Goal: Find specific page/section: Find specific page/section

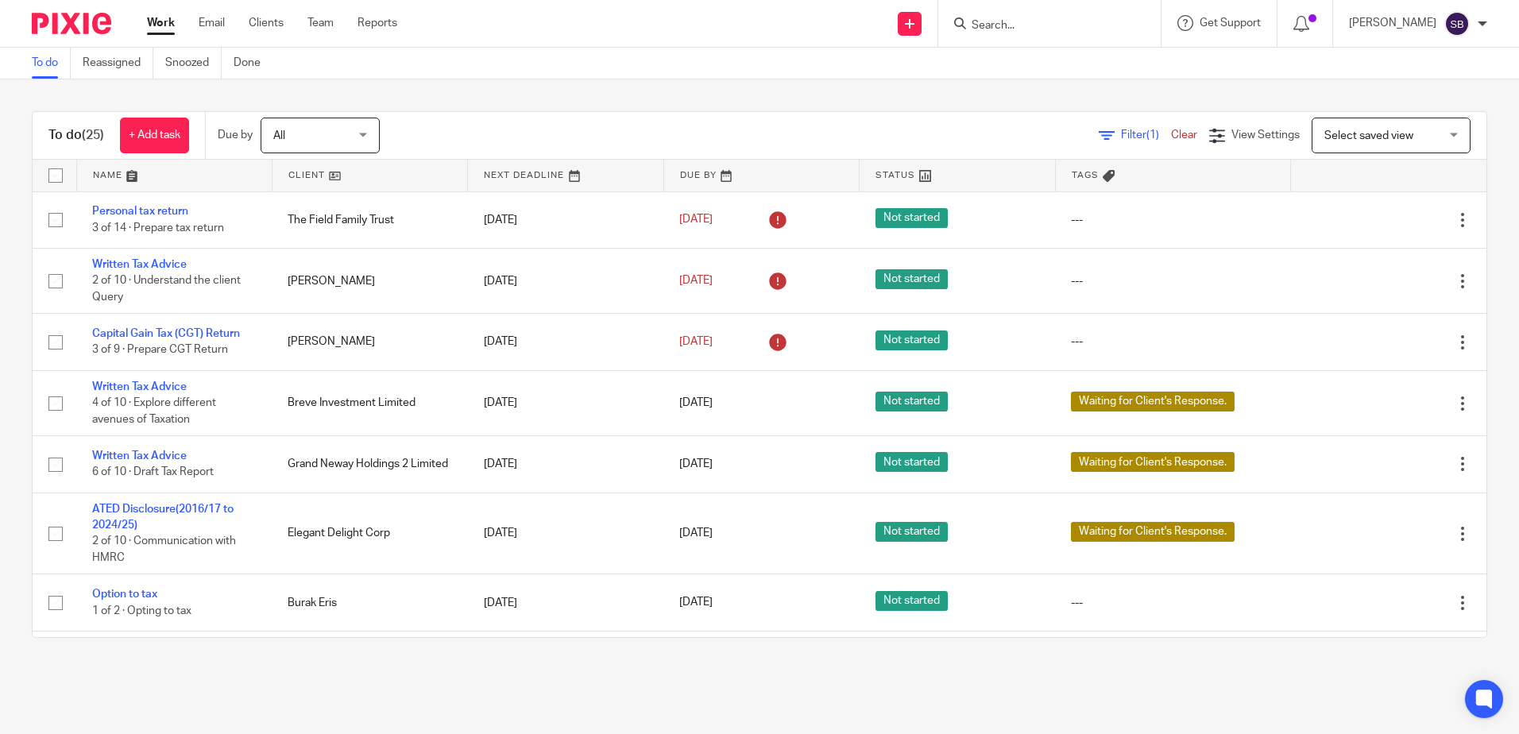
type input "b"
type input "burak"
click at [1045, 94] on div "Burak Eris Burak Eris < bur_cypr@hotmail.com >" at bounding box center [1084, 68] width 261 height 62
click at [1046, 75] on link at bounding box center [1085, 68] width 236 height 37
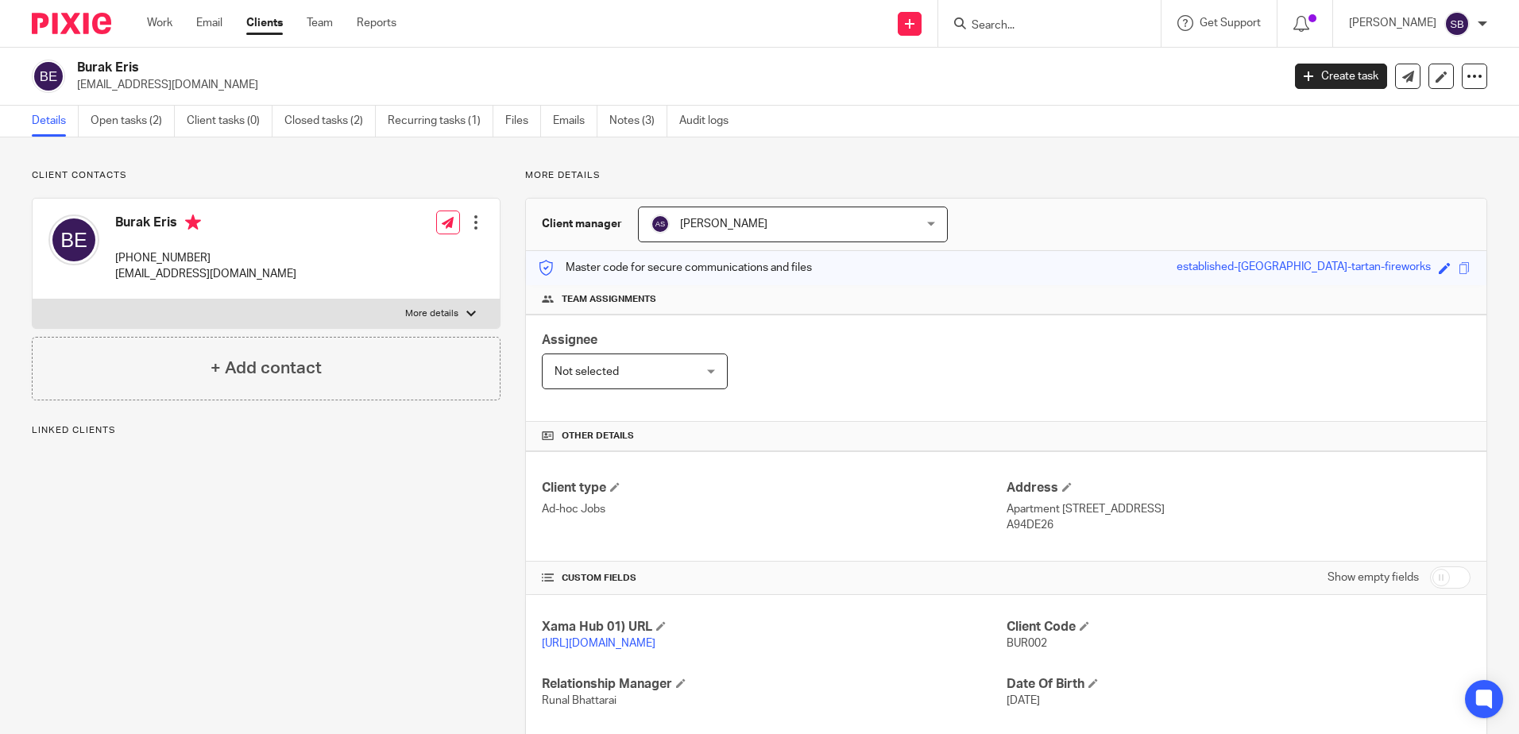
scroll to position [161, 0]
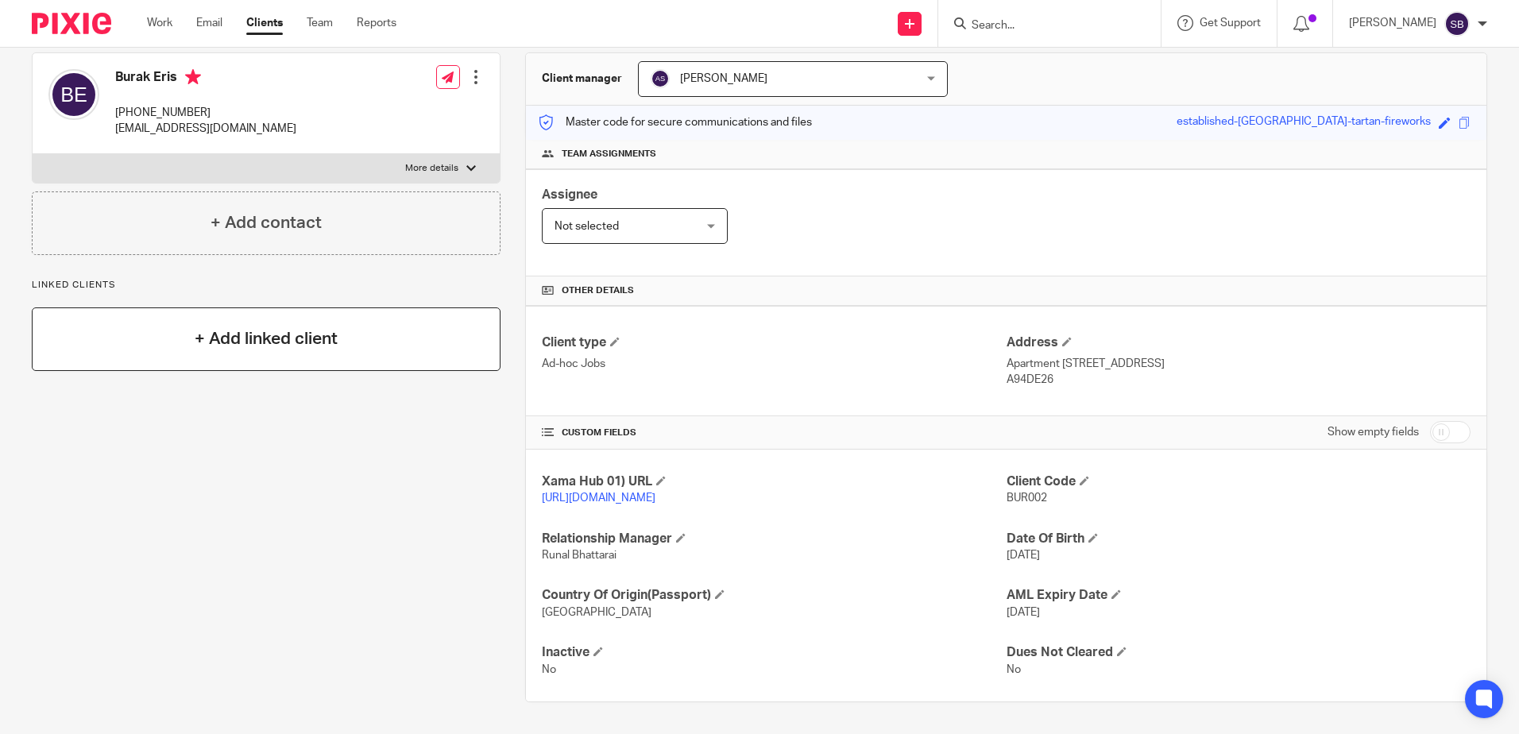
drag, startPoint x: 120, startPoint y: 449, endPoint x: 172, endPoint y: 351, distance: 110.9
click at [120, 449] on div "Client contacts Burak Eris +353 87 2655687 bur_cypr@hotmail.com Edit contact Cr…" at bounding box center [253, 363] width 493 height 678
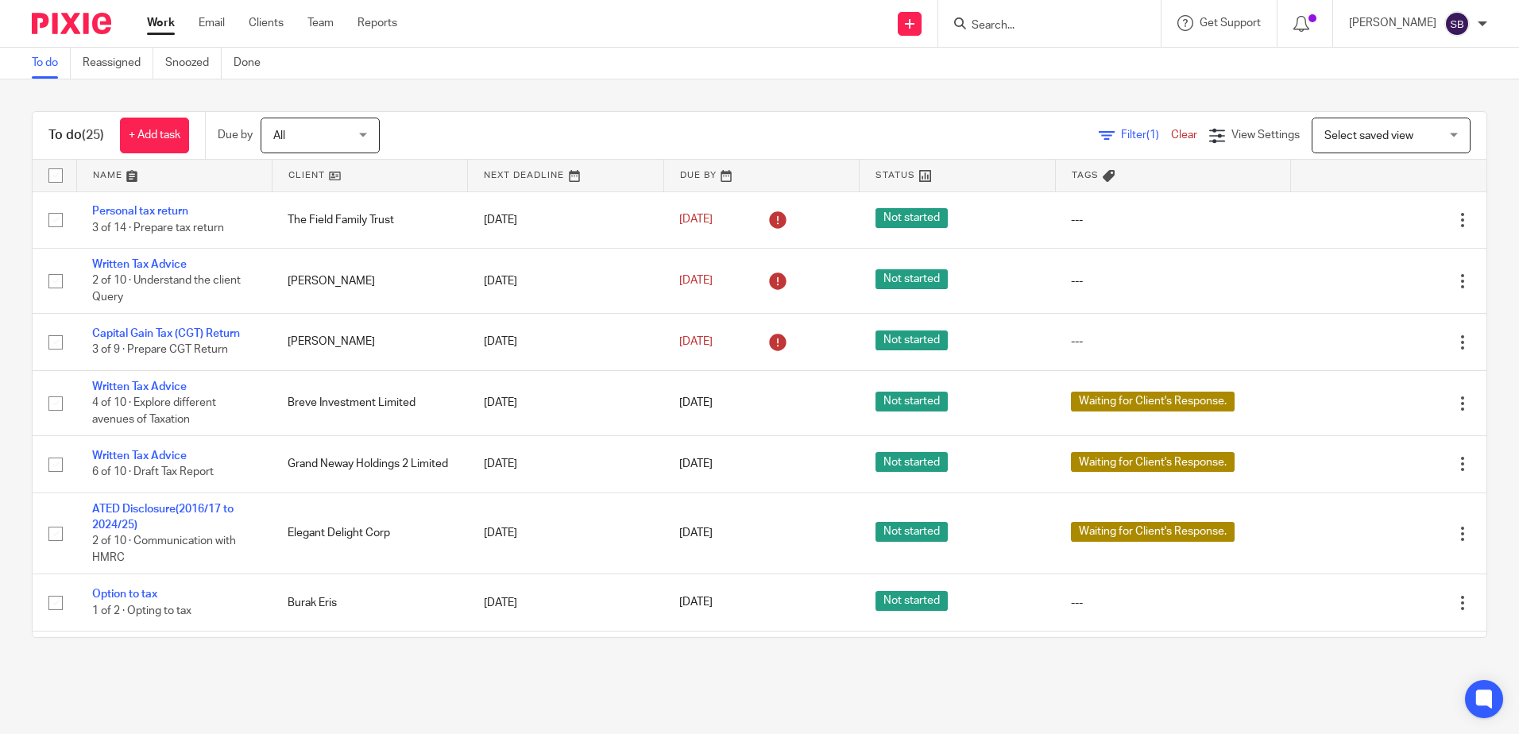
click at [1020, 15] on form at bounding box center [1054, 24] width 169 height 20
click at [1017, 21] on input "Search" at bounding box center [1041, 26] width 143 height 14
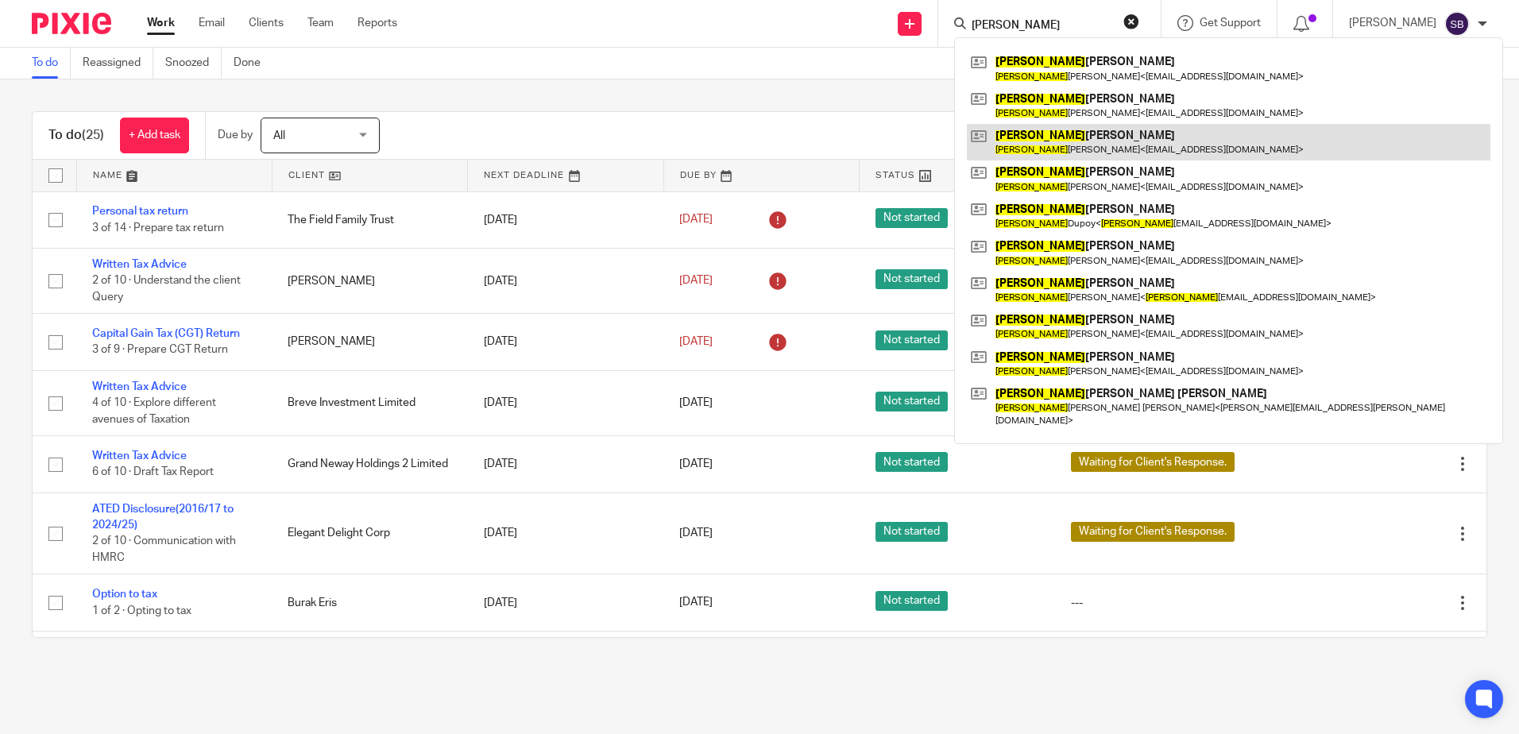
type input "richard"
click at [1115, 138] on link at bounding box center [1228, 142] width 523 height 37
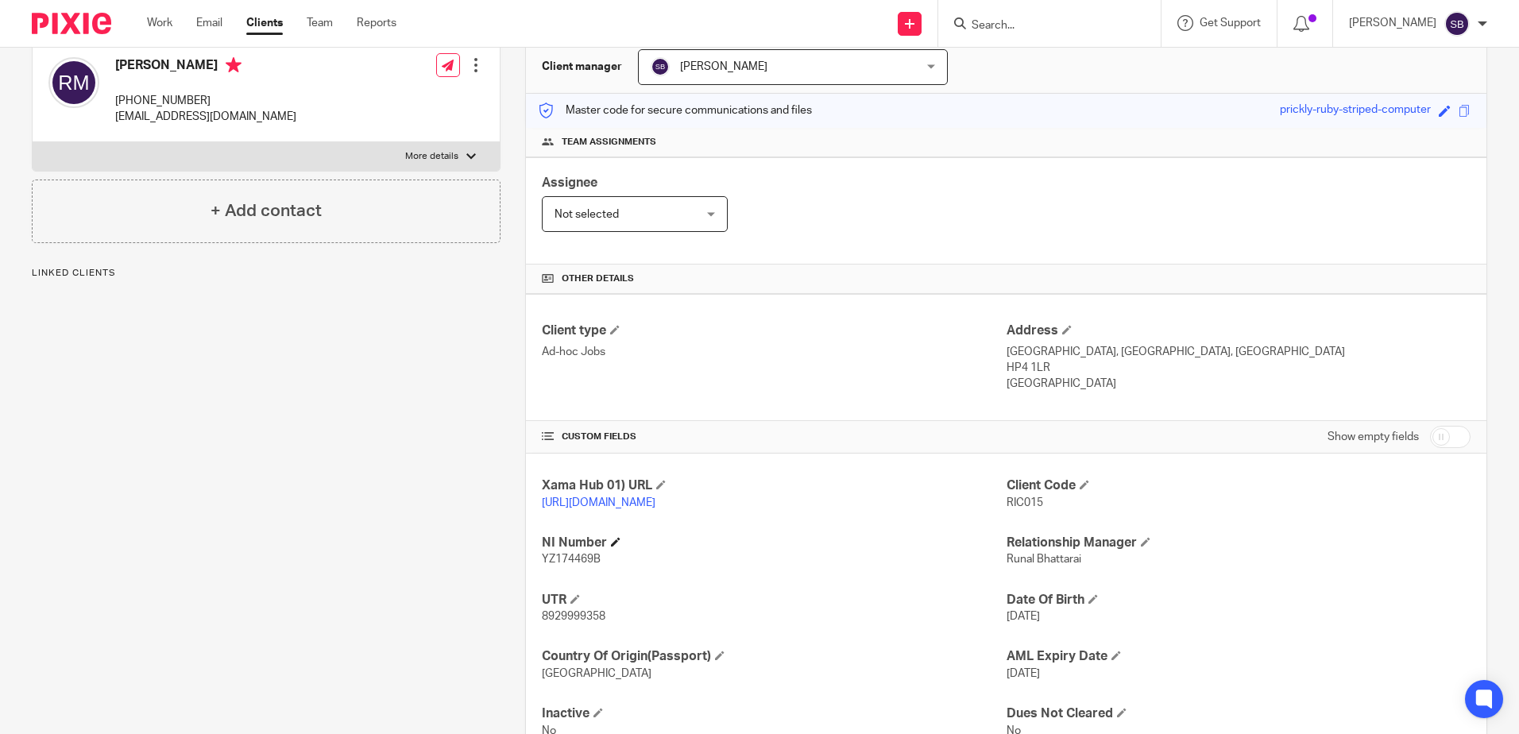
scroll to position [234, 0]
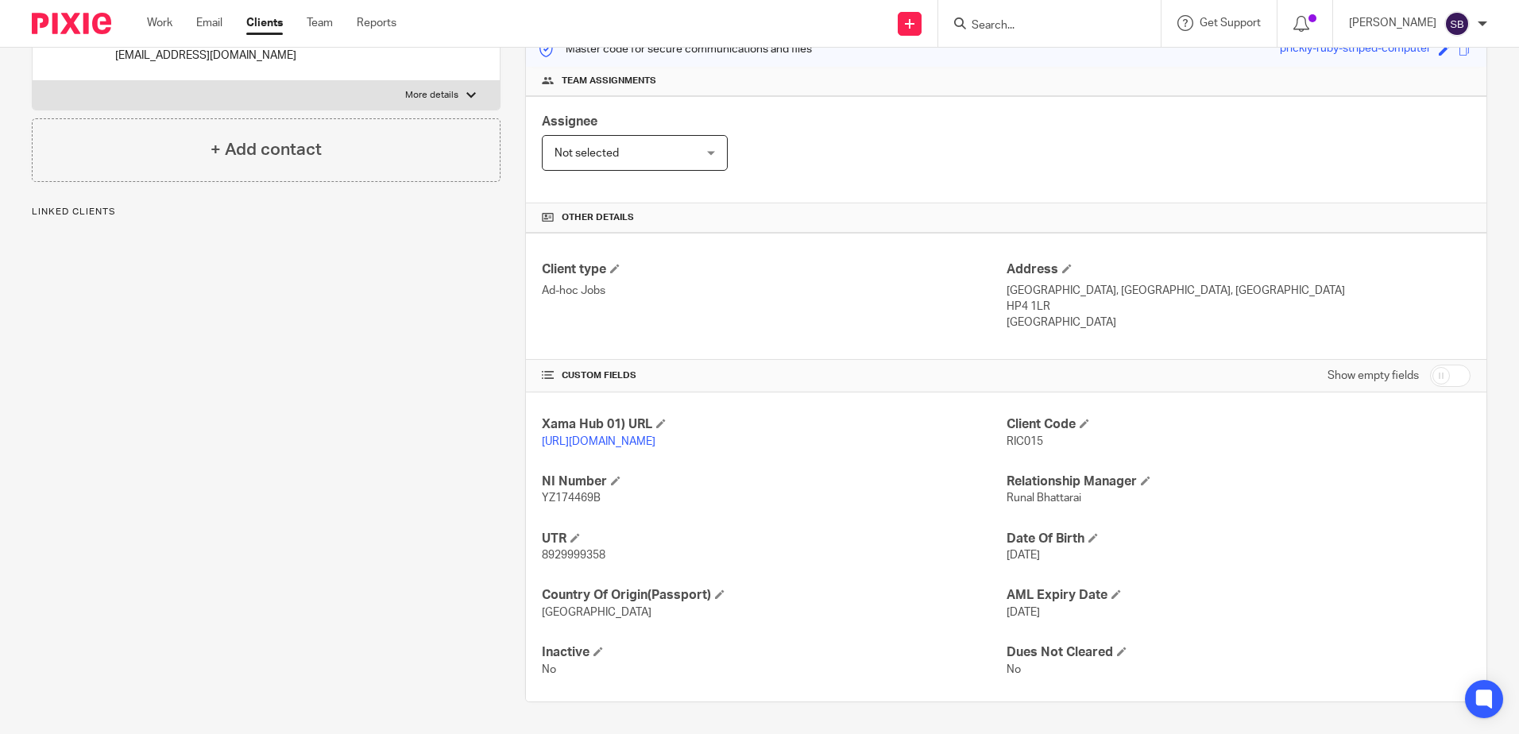
drag, startPoint x: 1041, startPoint y: 285, endPoint x: 1000, endPoint y: 293, distance: 42.1
click at [1006, 299] on p "HP4 1LR" at bounding box center [1238, 307] width 464 height 16
copy p "HP4 1LR"
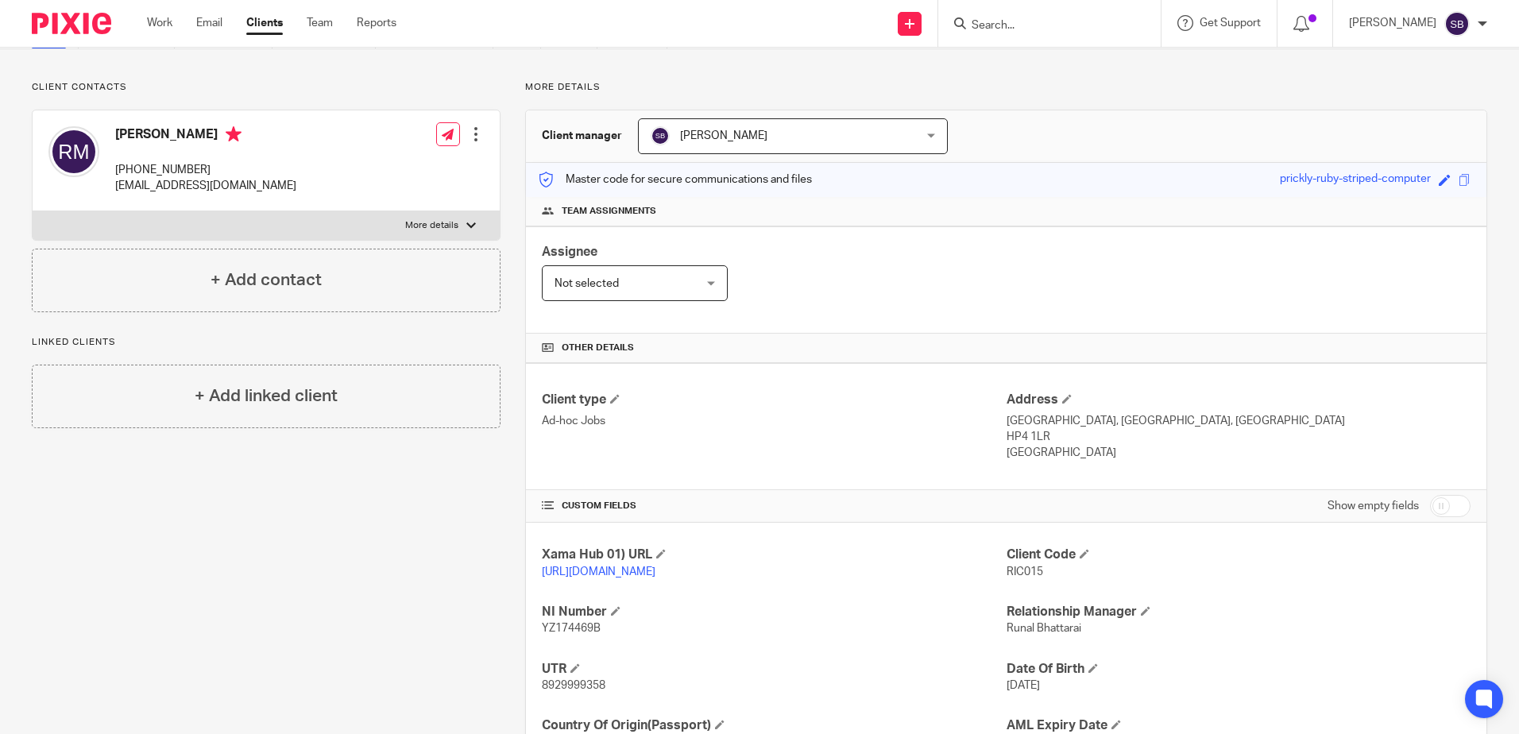
scroll to position [0, 0]
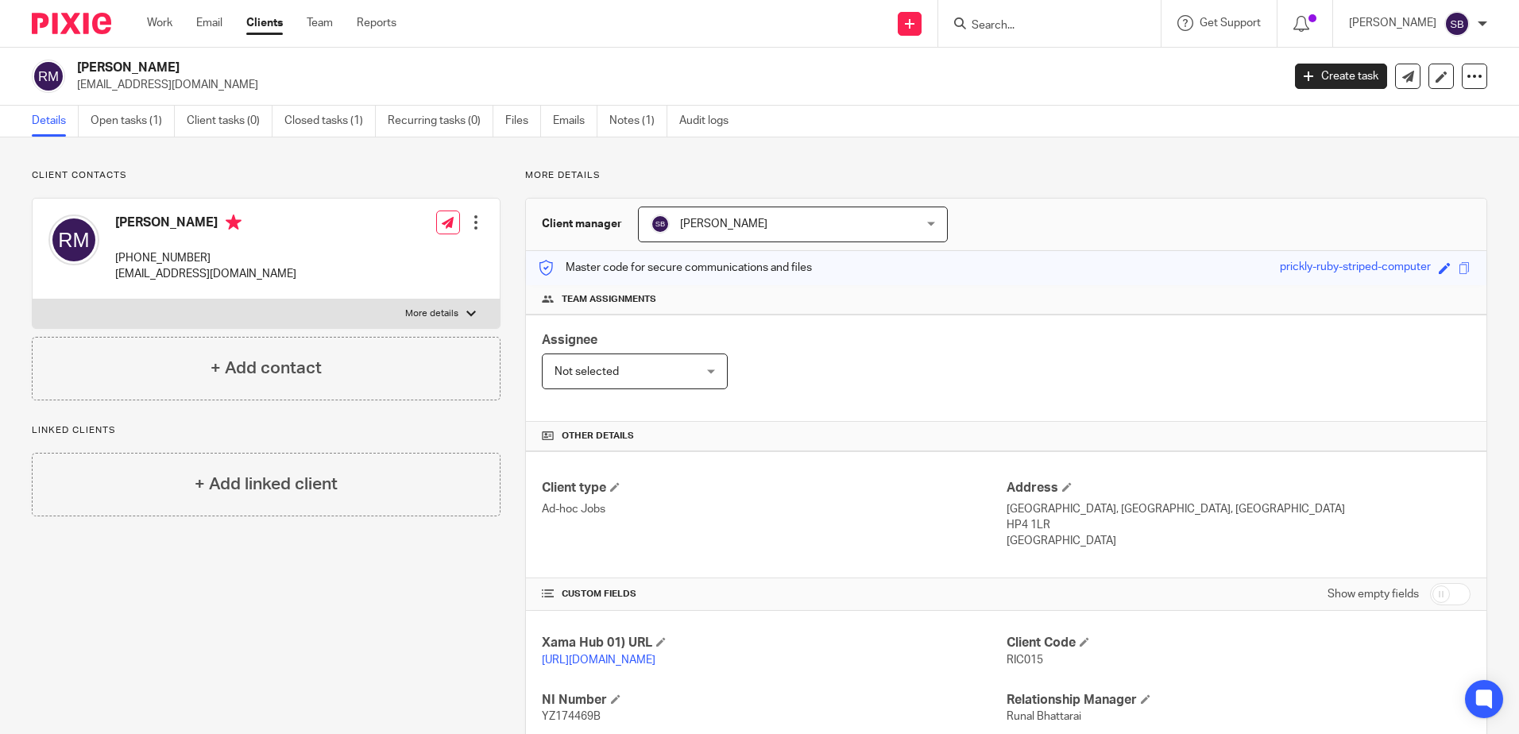
click at [75, 37] on div at bounding box center [65, 23] width 131 height 47
click at [102, 17] on img at bounding box center [71, 23] width 79 height 21
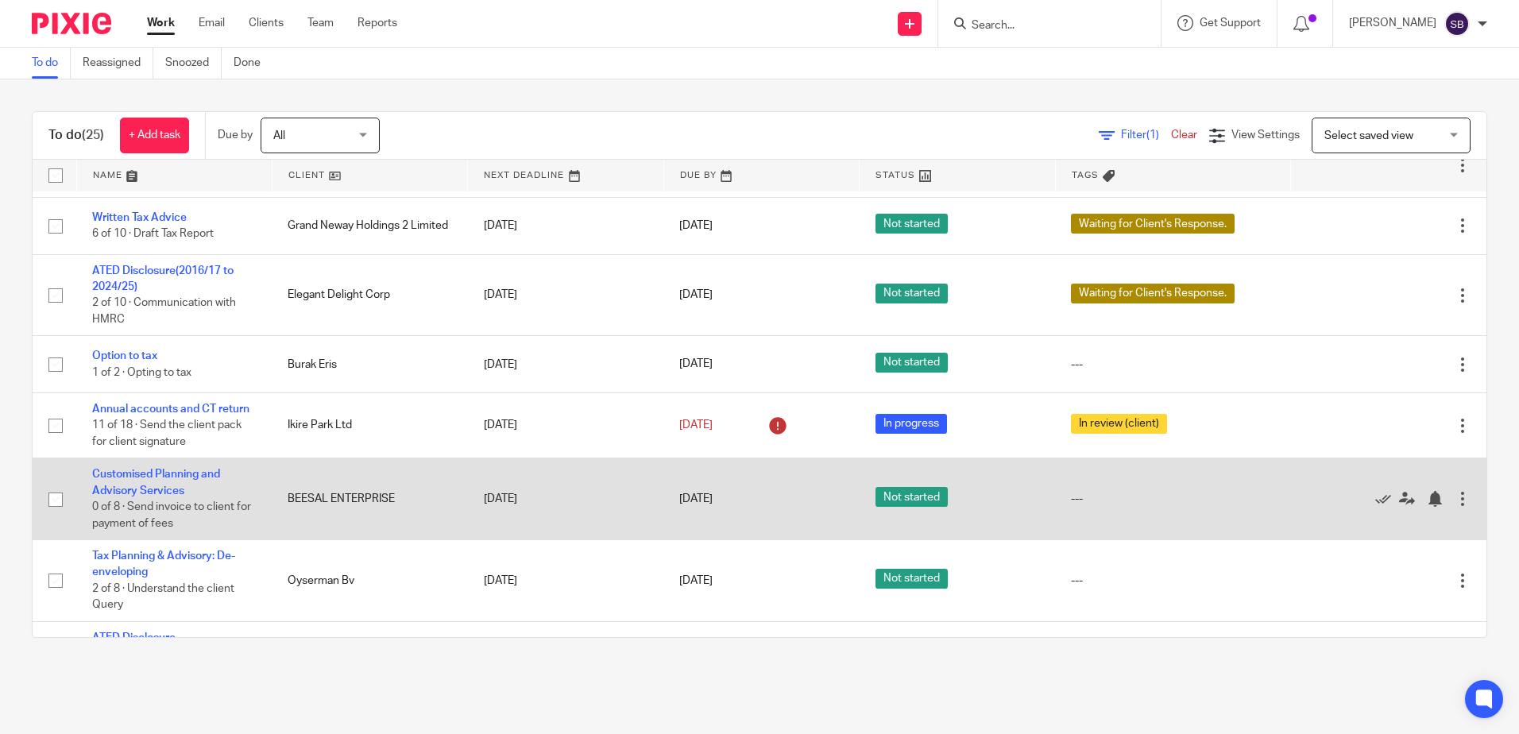
scroll to position [318, 0]
